Goal: Navigation & Orientation: Find specific page/section

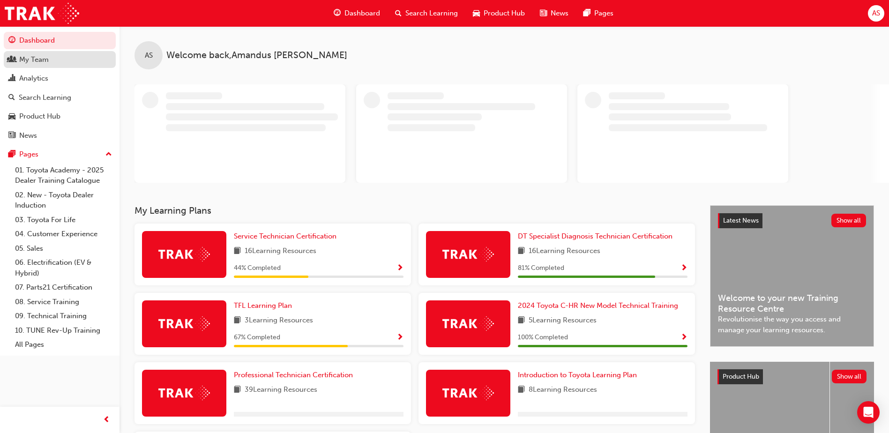
click at [41, 60] on div "My Team" at bounding box center [34, 59] width 30 height 11
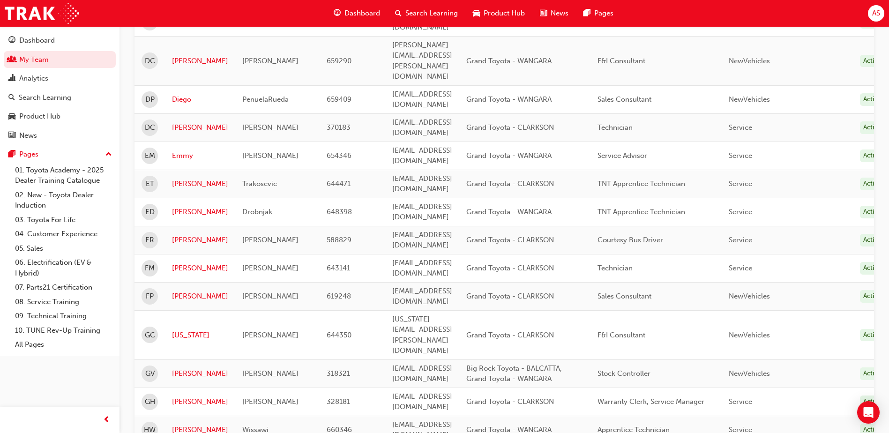
scroll to position [1031, 0]
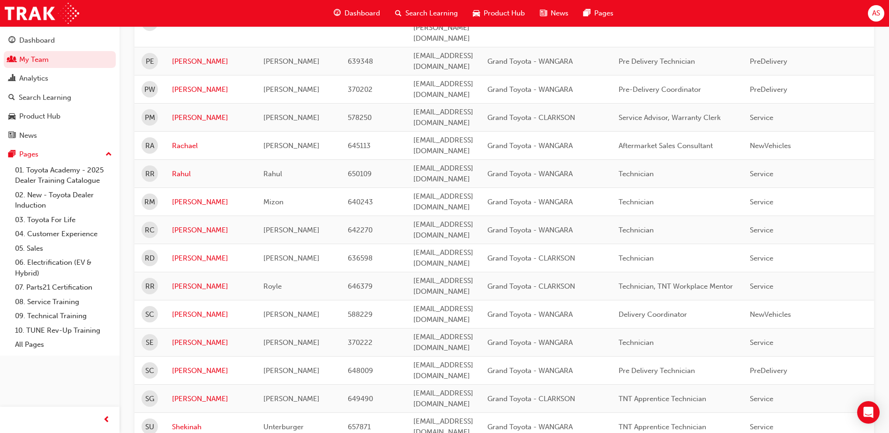
scroll to position [1110, 0]
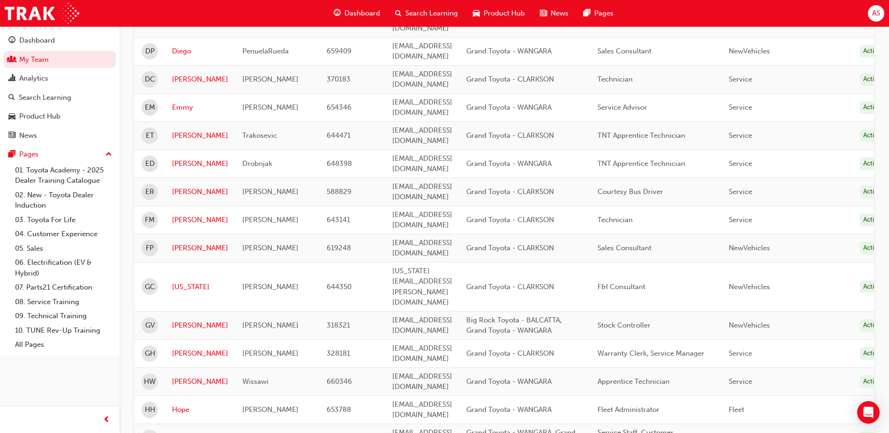
scroll to position [1063, 0]
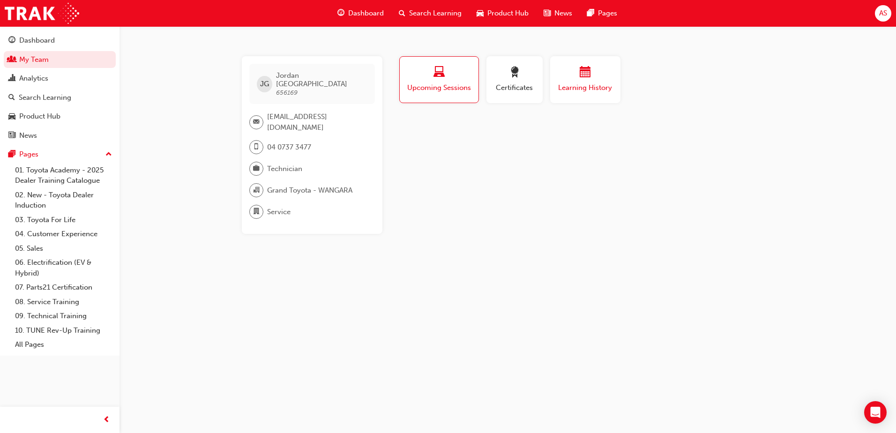
click at [576, 77] on div "button" at bounding box center [585, 74] width 56 height 15
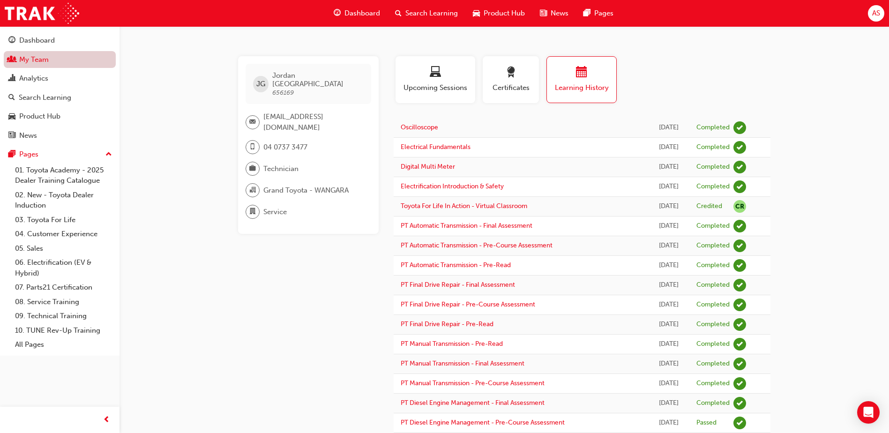
click at [33, 60] on link "My Team" at bounding box center [60, 59] width 112 height 17
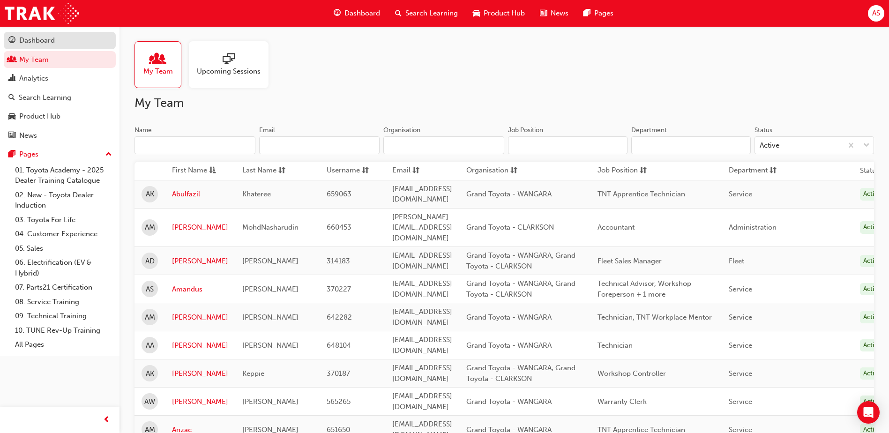
click at [43, 42] on div "Dashboard" at bounding box center [37, 40] width 36 height 11
